Goal: Information Seeking & Learning: Learn about a topic

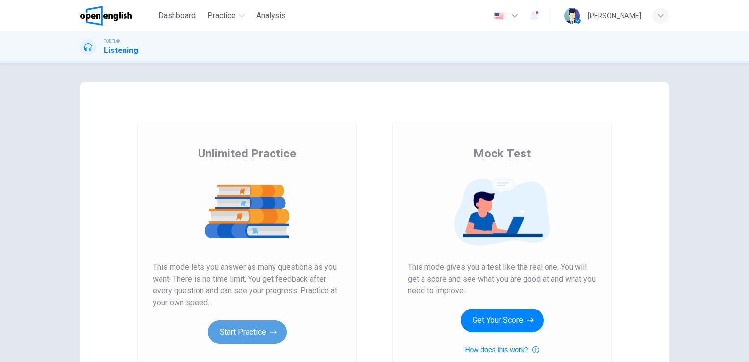
click at [257, 331] on button "Start Practice" at bounding box center [247, 332] width 79 height 24
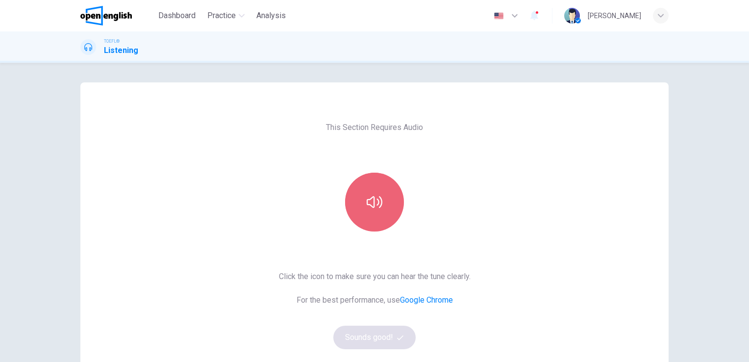
click at [382, 204] on button "button" at bounding box center [374, 201] width 59 height 59
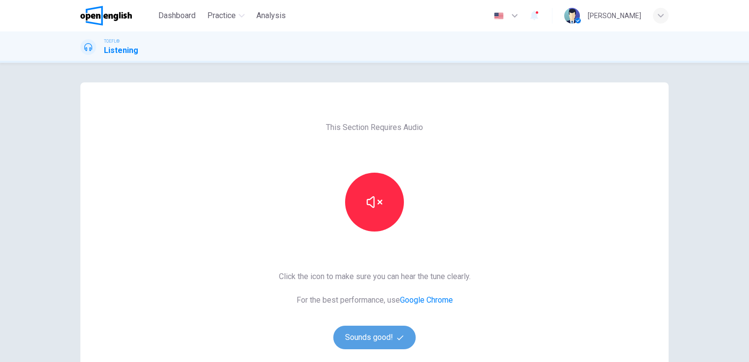
click at [391, 339] on button "Sounds good!" at bounding box center [374, 337] width 82 height 24
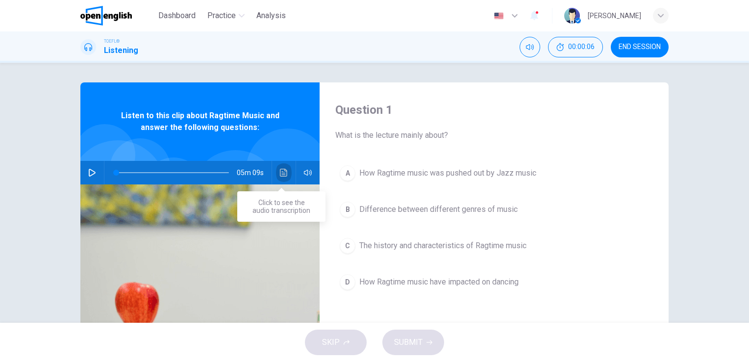
click at [280, 173] on icon "Click to see the audio transcription" at bounding box center [283, 173] width 7 height 8
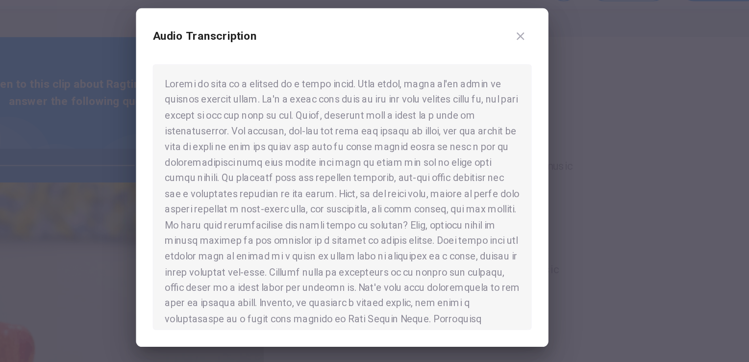
click at [285, 142] on div at bounding box center [375, 194] width 266 height 186
drag, startPoint x: 340, startPoint y: 185, endPoint x: 353, endPoint y: 188, distance: 13.1
click at [353, 188] on div at bounding box center [375, 194] width 266 height 186
click at [347, 220] on div at bounding box center [375, 194] width 266 height 186
click at [570, 238] on div at bounding box center [374, 181] width 749 height 362
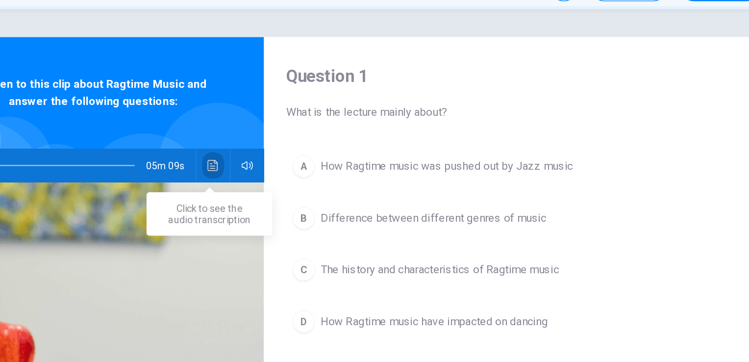
click at [281, 170] on icon "Click to see the audio transcription" at bounding box center [284, 173] width 8 height 8
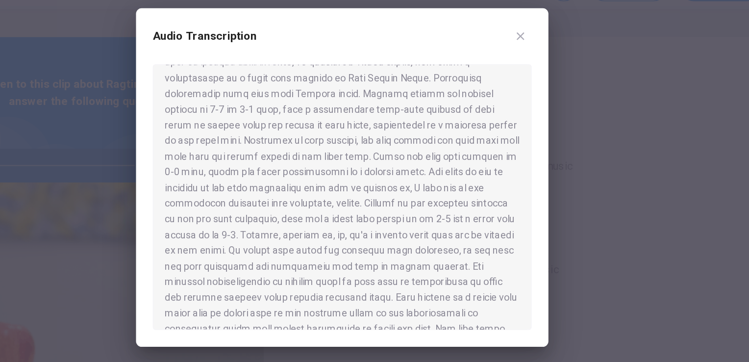
scroll to position [176, 0]
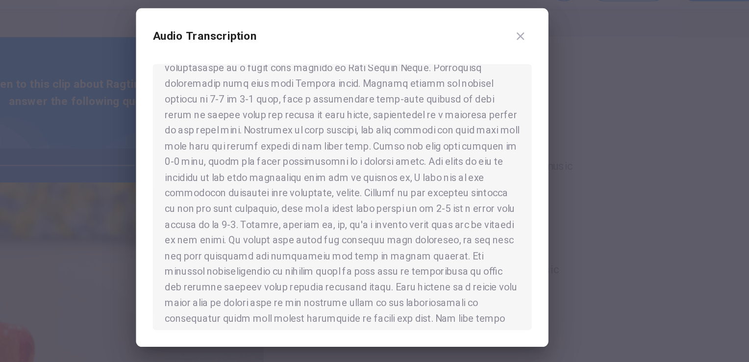
click at [290, 166] on div at bounding box center [375, 194] width 266 height 186
click at [323, 176] on div at bounding box center [375, 194] width 266 height 186
click at [293, 180] on div at bounding box center [375, 194] width 266 height 186
drag, startPoint x: 291, startPoint y: 180, endPoint x: 269, endPoint y: 178, distance: 22.1
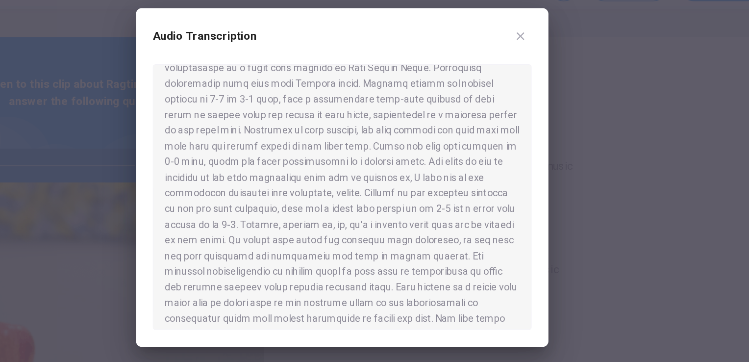
click at [269, 178] on div at bounding box center [375, 194] width 266 height 186
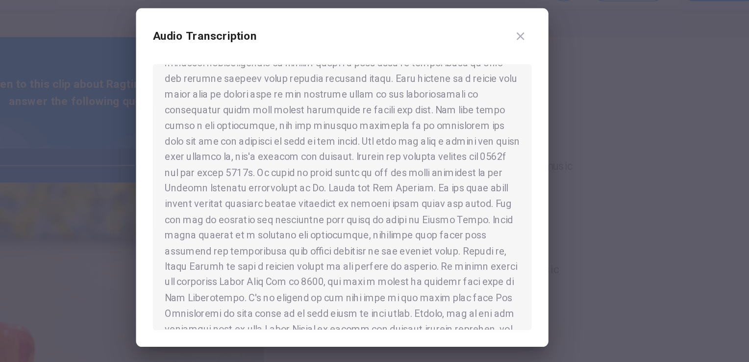
click at [208, 159] on div at bounding box center [374, 181] width 749 height 362
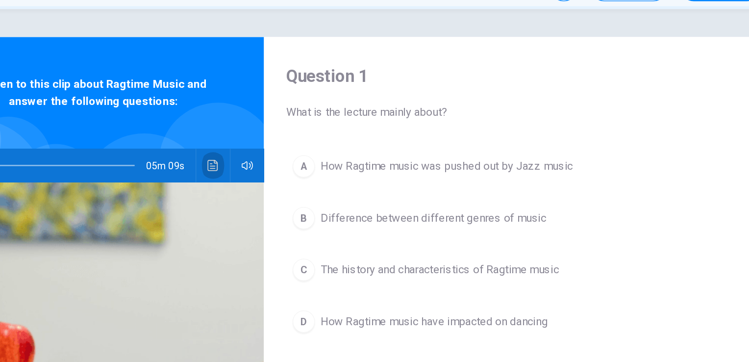
click at [285, 176] on button "Click to see the audio transcription" at bounding box center [284, 173] width 16 height 24
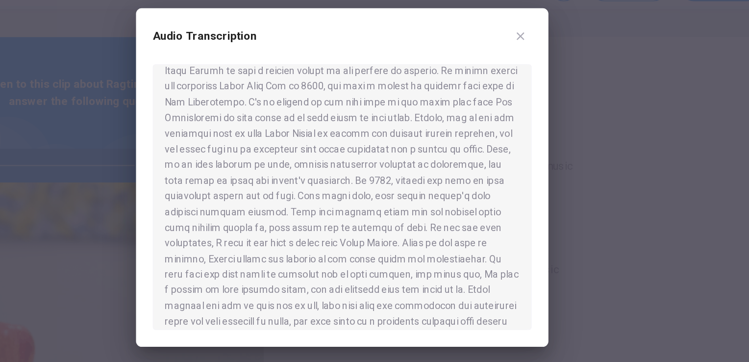
scroll to position [478, 0]
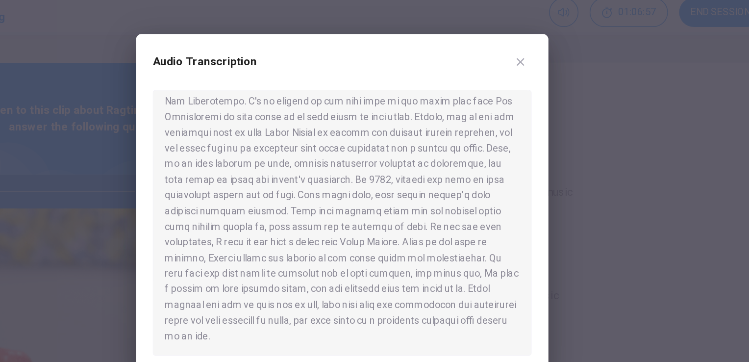
click at [512, 213] on div "Audio Transcription" at bounding box center [374, 180] width 289 height 237
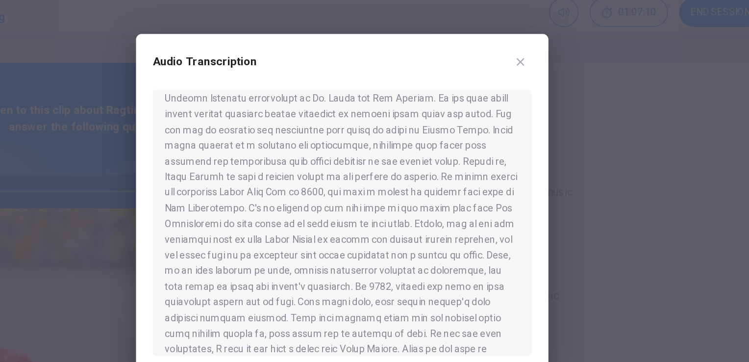
scroll to position [410, 0]
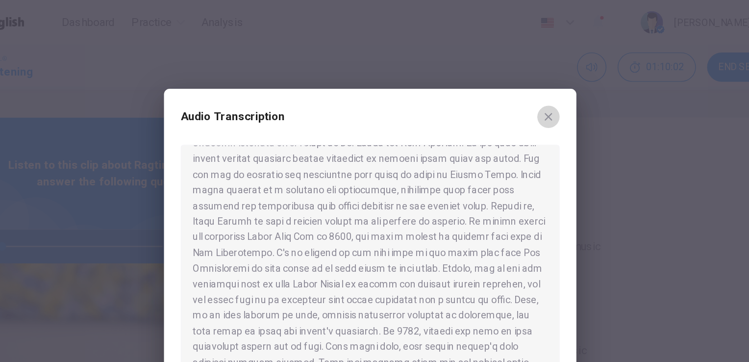
click at [499, 82] on icon "button" at bounding box center [499, 81] width 5 height 5
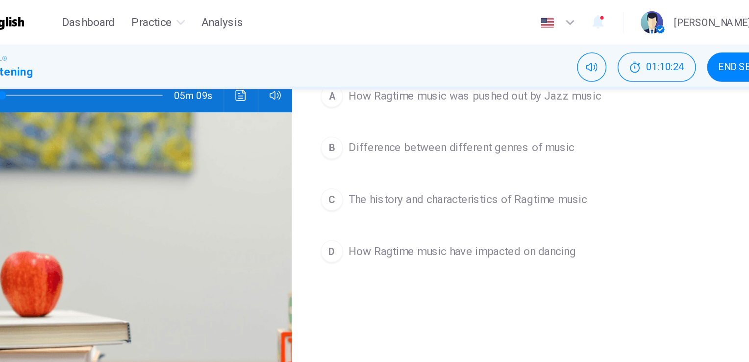
scroll to position [108, 0]
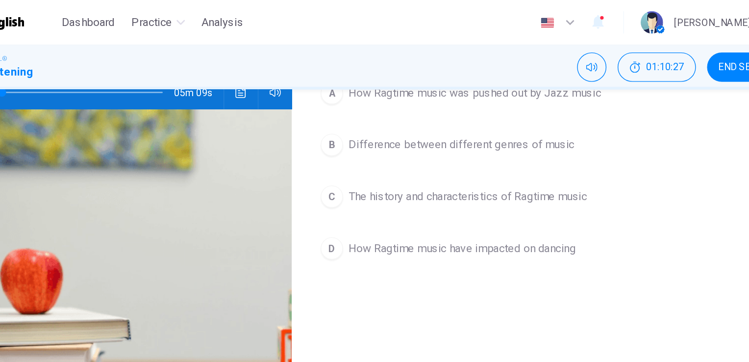
click at [427, 138] on span "The history and characteristics of Ragtime music" at bounding box center [442, 138] width 167 height 12
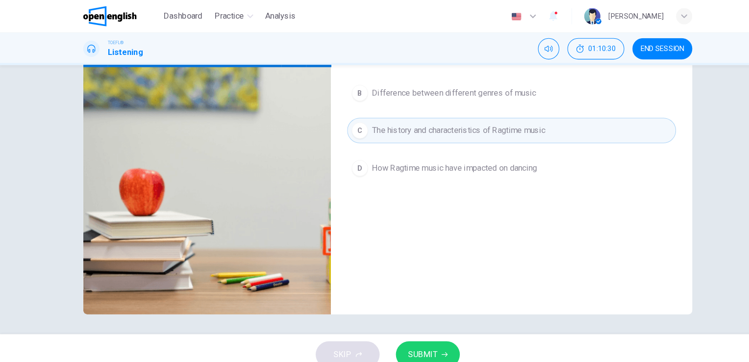
scroll to position [0, 0]
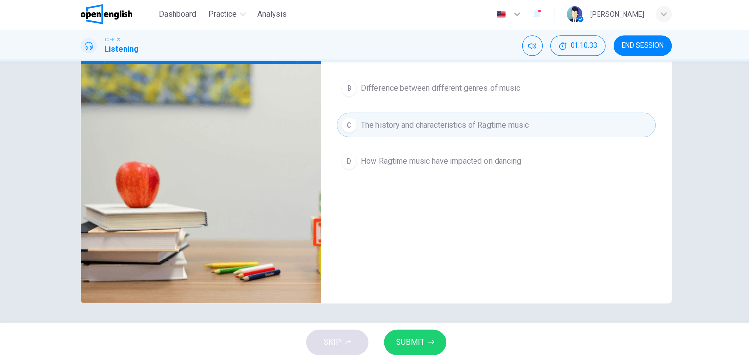
click at [408, 341] on span "SUBMIT" at bounding box center [408, 342] width 28 height 14
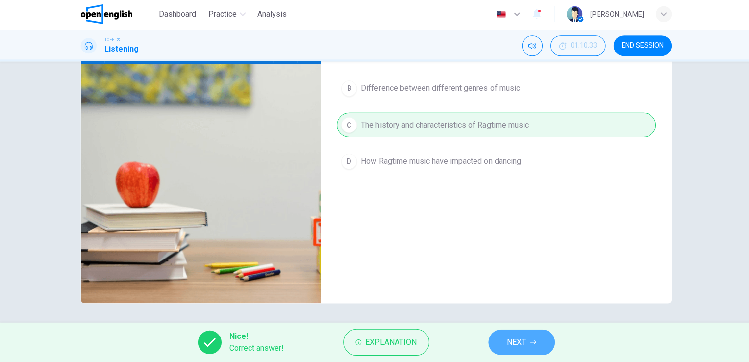
click at [522, 344] on span "NEXT" at bounding box center [514, 342] width 19 height 14
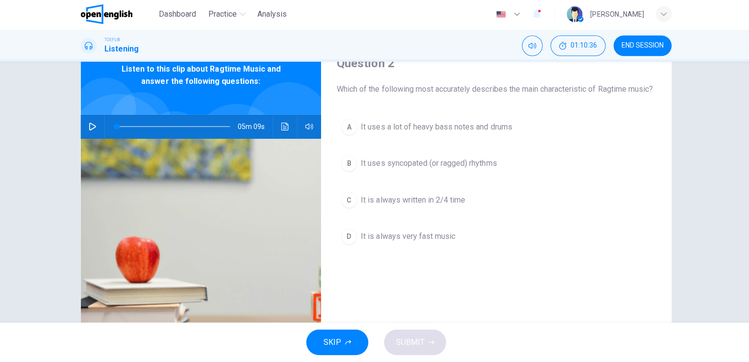
scroll to position [45, 0]
click at [422, 171] on span "It uses syncopated (or ragged) rhythms" at bounding box center [426, 165] width 135 height 12
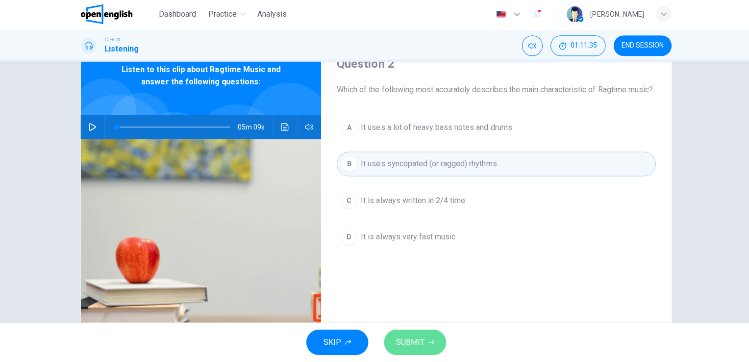
click at [410, 347] on span "SUBMIT" at bounding box center [408, 342] width 28 height 14
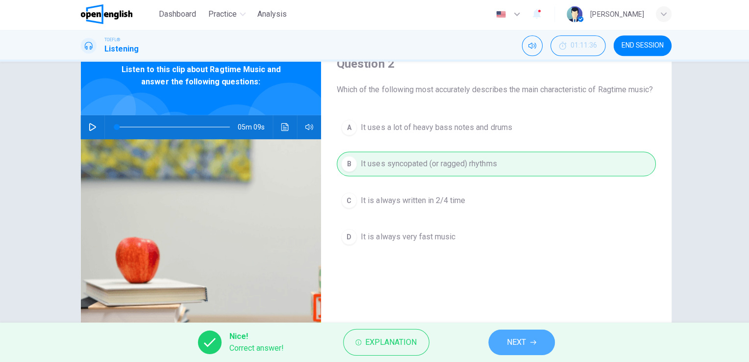
click at [510, 341] on span "NEXT" at bounding box center [514, 342] width 19 height 14
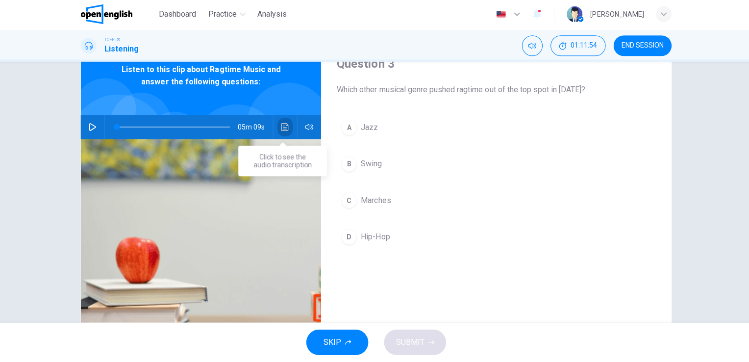
click at [283, 125] on icon "Click to see the audio transcription" at bounding box center [284, 128] width 8 height 8
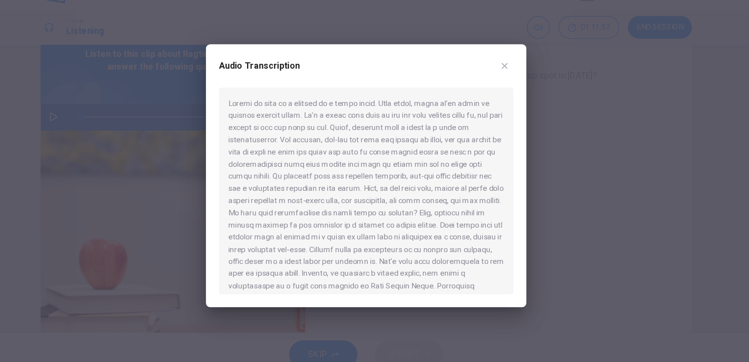
scroll to position [0, 0]
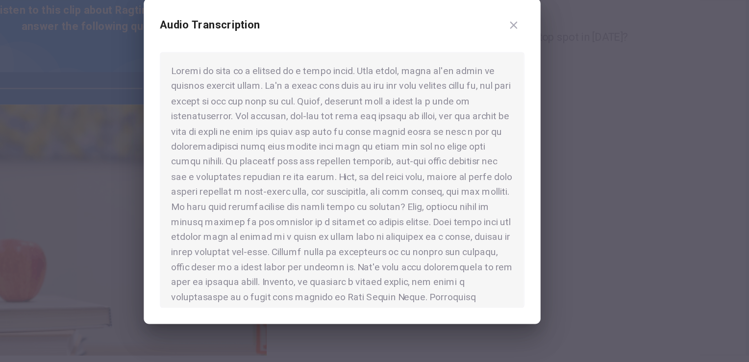
click at [508, 225] on div "Audio Transcription" at bounding box center [374, 180] width 289 height 237
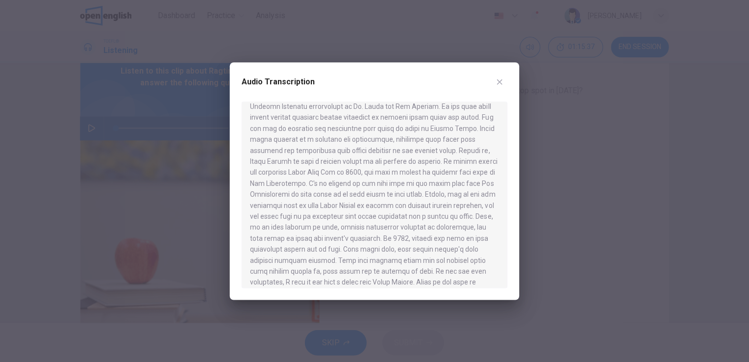
click at [501, 82] on icon "button" at bounding box center [499, 82] width 8 height 8
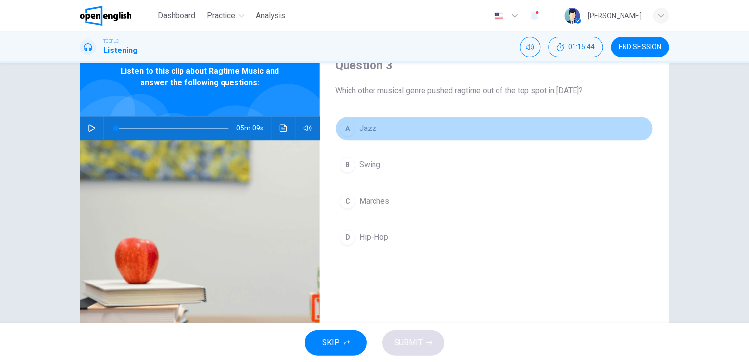
click at [359, 126] on span "Jazz" at bounding box center [367, 128] width 17 height 12
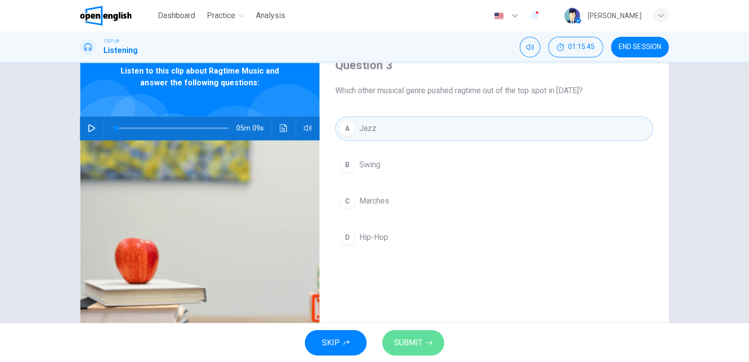
click at [425, 337] on button "SUBMIT" at bounding box center [413, 341] width 62 height 25
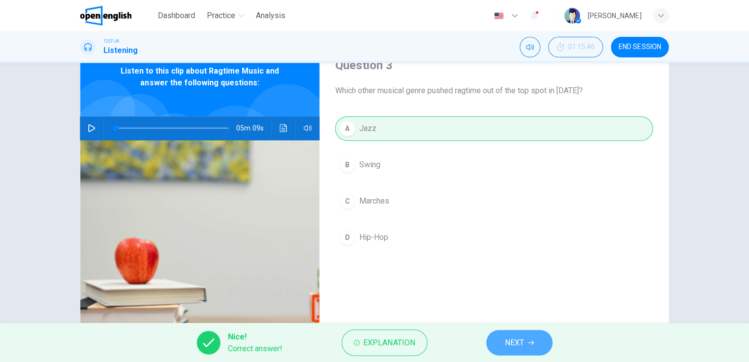
click at [507, 338] on span "NEXT" at bounding box center [514, 342] width 19 height 14
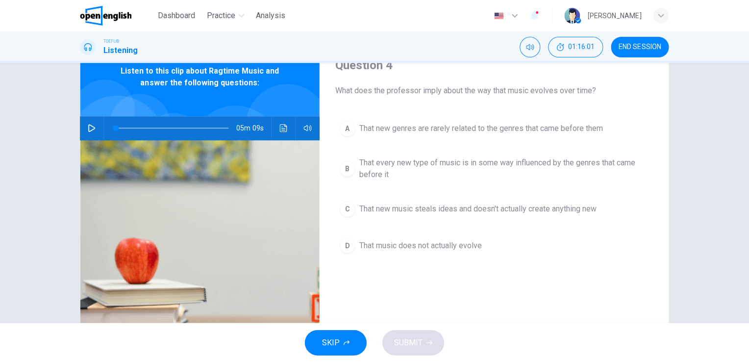
click at [721, 86] on div "Question 4 What does the professor imply about the way that music evolves over …" at bounding box center [374, 193] width 749 height 260
click at [282, 125] on icon "Click to see the audio transcription" at bounding box center [283, 128] width 7 height 8
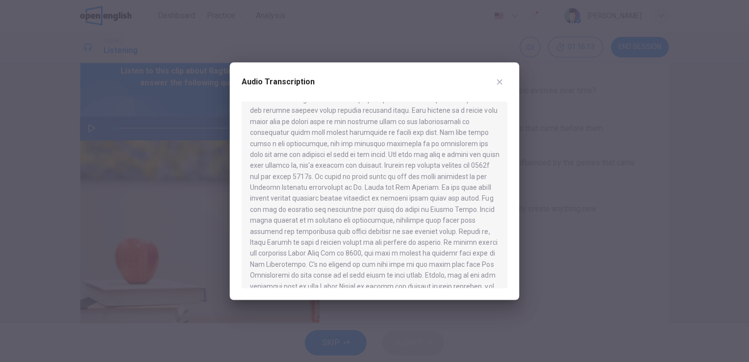
scroll to position [478, 0]
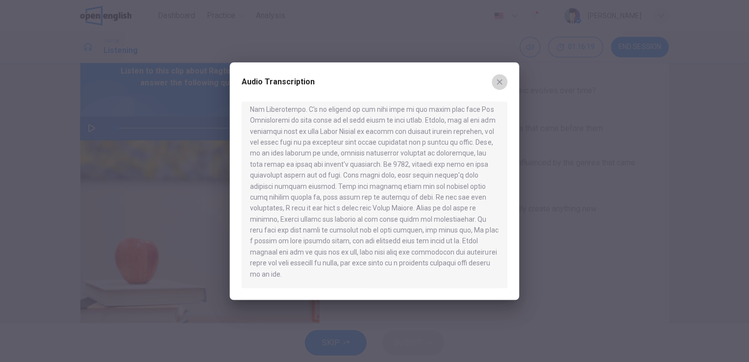
click at [497, 83] on icon "button" at bounding box center [499, 82] width 8 height 8
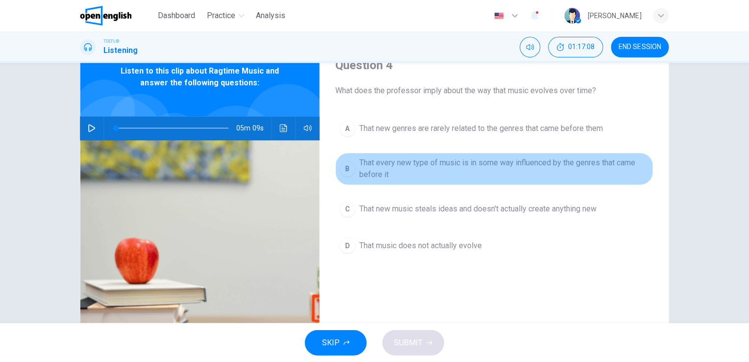
click at [549, 165] on span "That every new type of music is in some way influenced by the genres that came …" at bounding box center [503, 169] width 289 height 24
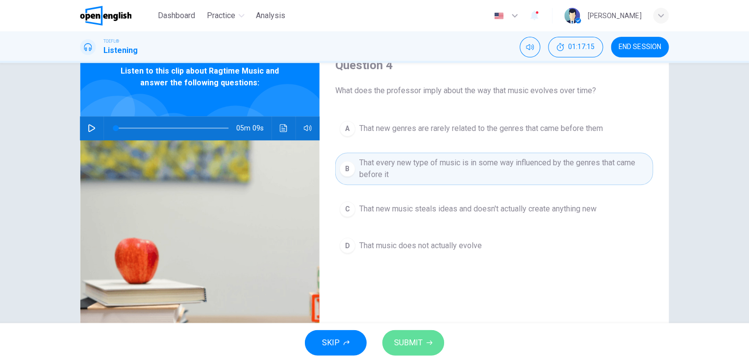
click at [418, 343] on span "SUBMIT" at bounding box center [408, 342] width 28 height 14
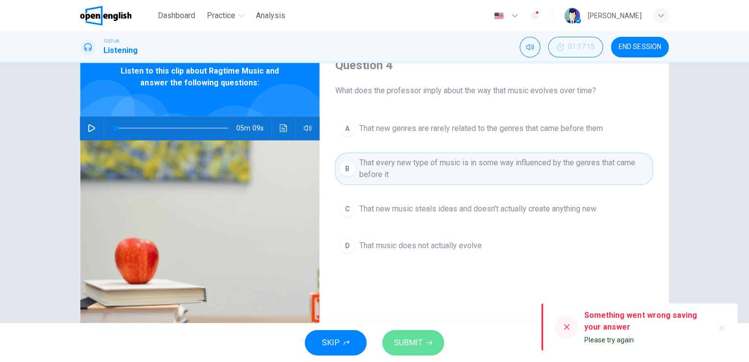
click at [419, 340] on span "SUBMIT" at bounding box center [408, 342] width 28 height 14
